Goal: Information Seeking & Learning: Learn about a topic

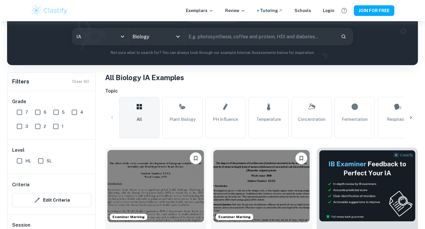
scroll to position [74, 0]
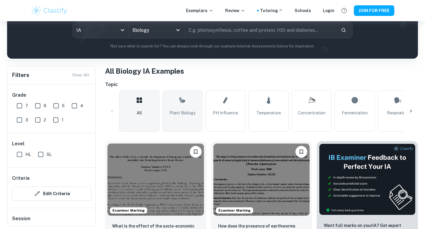
click at [194, 106] on link "Plant Biology" at bounding box center [182, 111] width 40 height 41
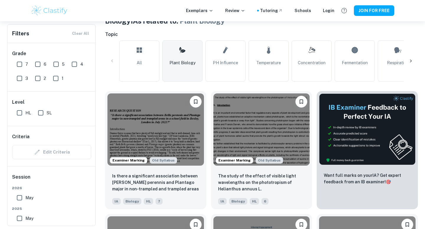
scroll to position [137, 0]
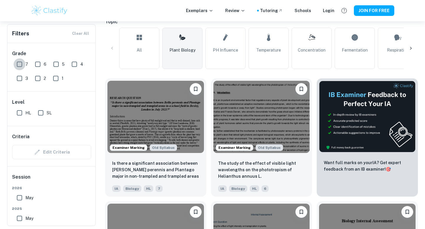
click at [17, 62] on input "7" at bounding box center [20, 64] width 12 height 12
checkbox input "true"
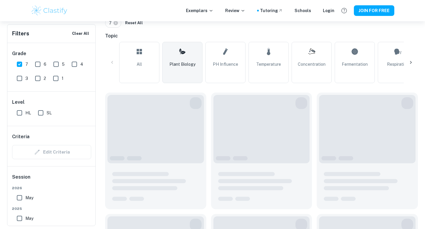
click at [44, 114] on input "SL" at bounding box center [41, 113] width 12 height 12
checkbox input "true"
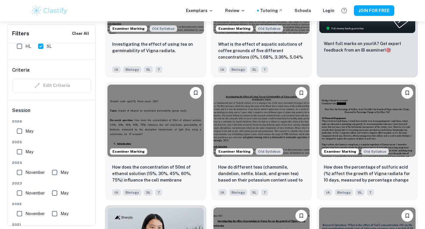
scroll to position [272, 0]
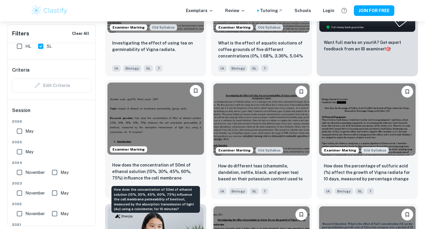
click at [161, 171] on p "How does the concentration of 50ml of ethanol solution (15%, 30%, 45%, 60%, 75%…" at bounding box center [155, 172] width 87 height 20
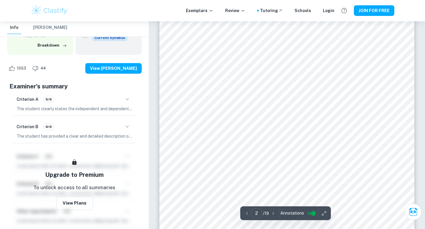
scroll to position [419, 0]
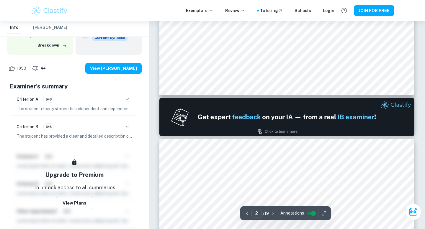
type input "1"
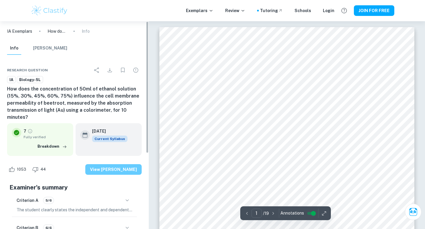
scroll to position [0, 0]
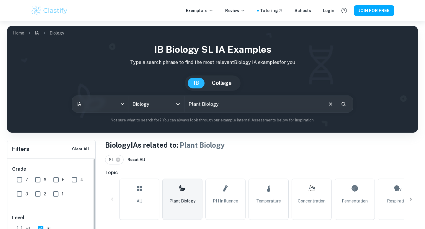
scroll to position [119, 0]
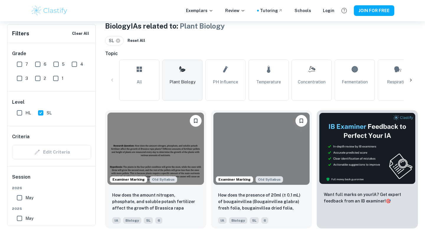
click at [22, 65] on input "7" at bounding box center [20, 64] width 12 height 12
checkbox input "true"
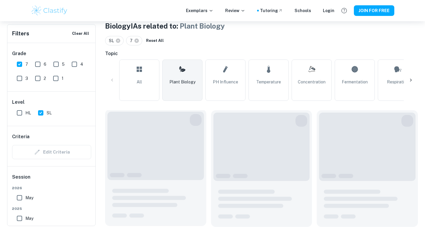
scroll to position [211, 0]
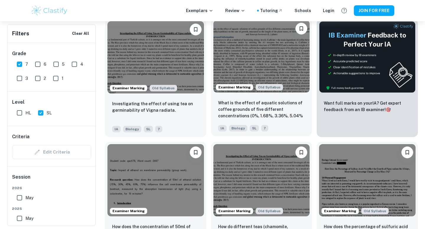
click at [253, 51] on img at bounding box center [262, 56] width 97 height 72
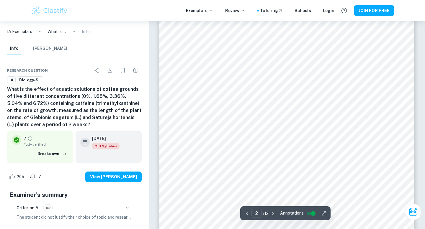
scroll to position [526, 0]
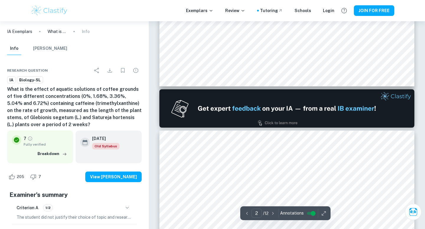
type input "1"
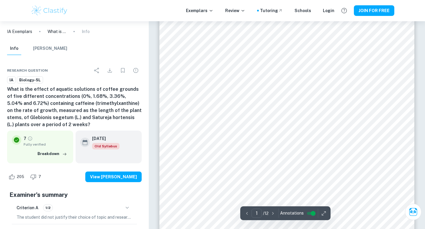
scroll to position [85, 0]
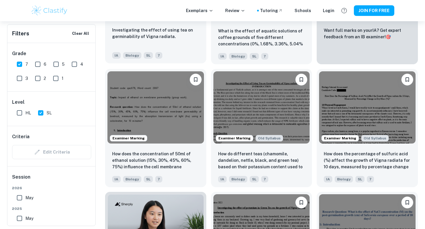
scroll to position [293, 0]
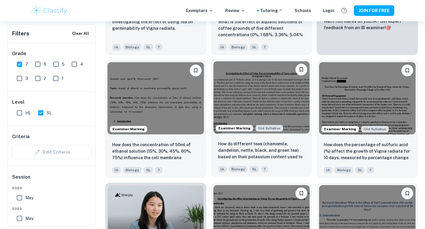
click at [248, 113] on img at bounding box center [262, 97] width 97 height 72
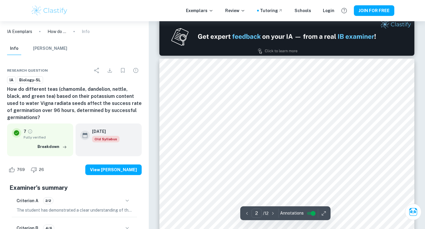
scroll to position [404, 0]
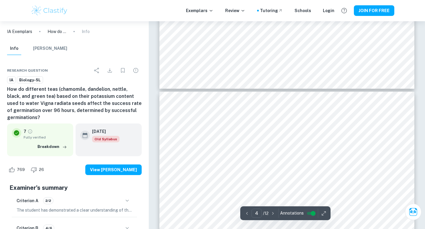
type input "5"
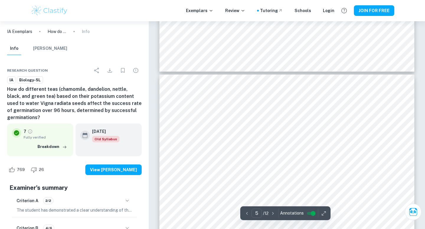
scroll to position [1509, 0]
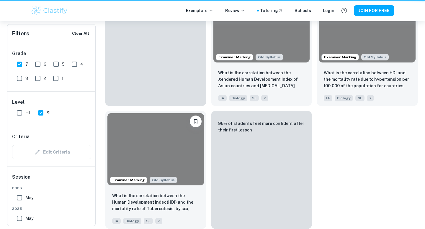
scroll to position [293, 0]
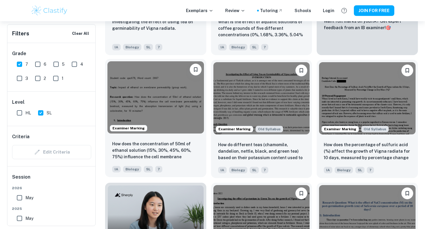
click at [164, 97] on img at bounding box center [155, 97] width 97 height 72
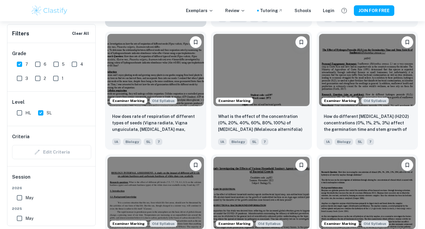
scroll to position [568, 0]
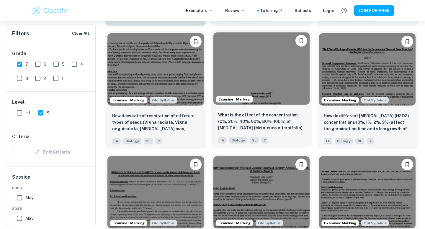
click at [270, 59] on img at bounding box center [262, 68] width 97 height 72
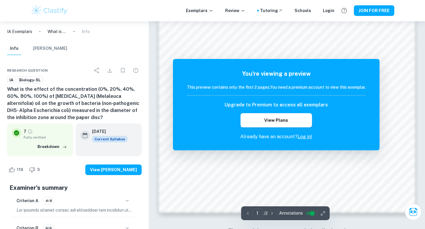
scroll to position [540, 0]
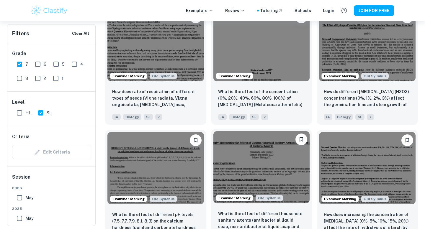
scroll to position [570, 0]
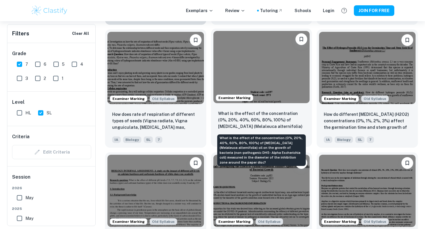
click at [264, 118] on p "What is the effect of the concentration (0%, 20%, 40%, 60%, 80%, 100%) of [MEDI…" at bounding box center [261, 120] width 87 height 20
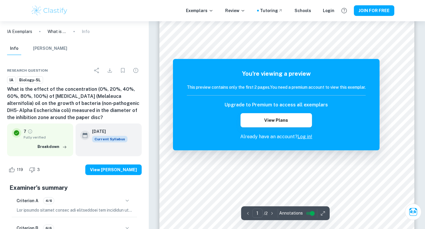
scroll to position [58, 0]
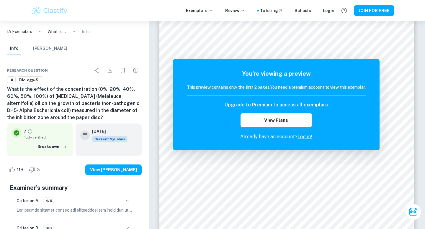
scroll to position [570, 0]
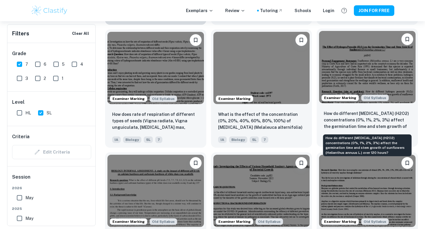
click at [356, 128] on p "How do different [MEDICAL_DATA] (H2O2) concentrations (0%, 1%, 2%, 3%) affect t…" at bounding box center [367, 120] width 87 height 20
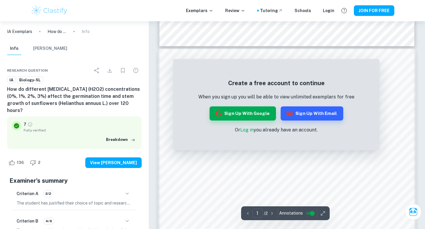
scroll to position [454, 0]
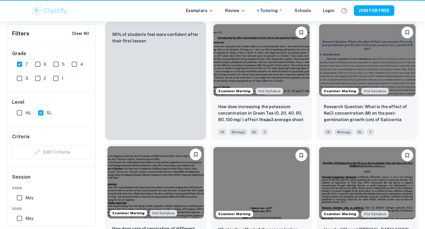
scroll to position [570, 0]
